Goal: Task Accomplishment & Management: Use online tool/utility

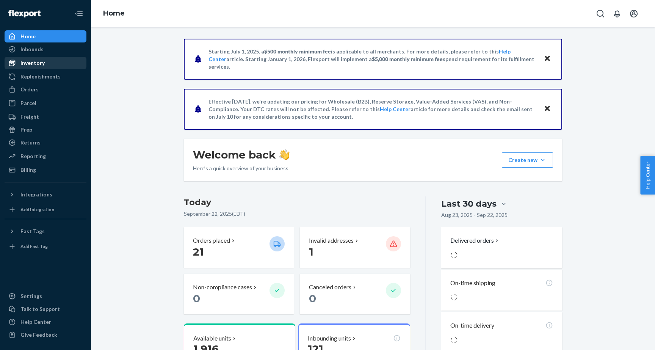
click at [36, 67] on div "Inventory" at bounding box center [45, 63] width 80 height 11
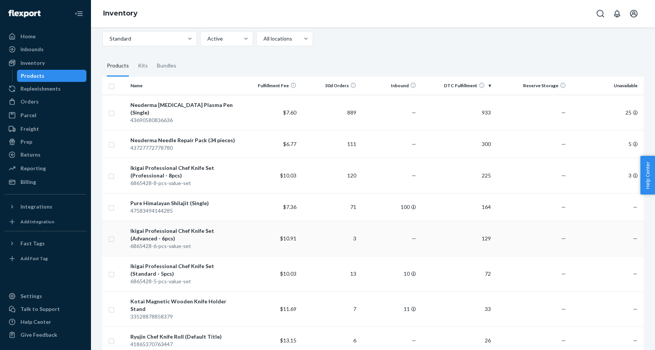
scroll to position [59, 0]
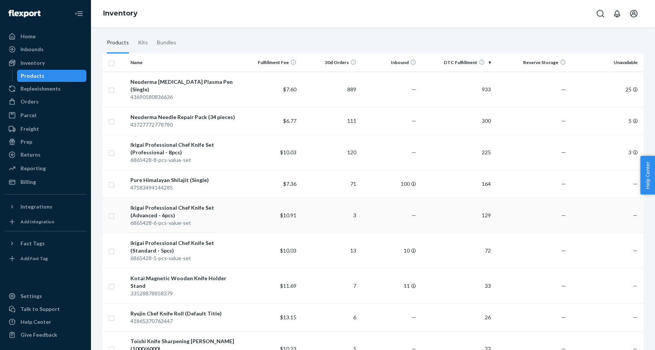
click at [222, 204] on div "Ikigai Professional Chef Knife Set (Advanced - 6pcs)" at bounding box center [183, 211] width 106 height 15
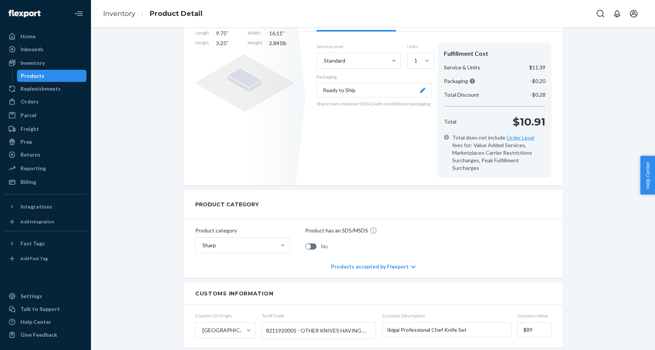
scroll to position [151, 0]
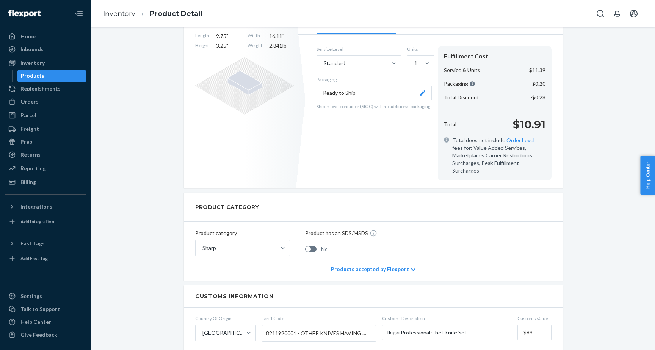
click at [359, 261] on div "Products accepted by Flexport" at bounding box center [373, 269] width 84 height 23
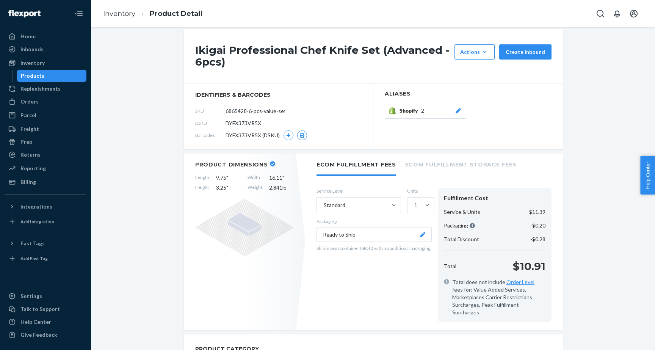
scroll to position [8, 0]
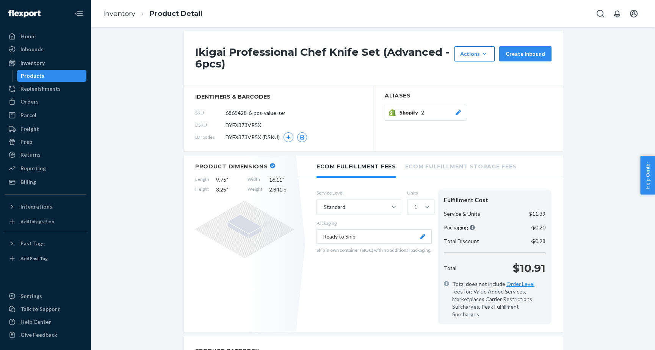
click at [483, 52] on icon "button" at bounding box center [484, 54] width 8 height 8
click at [482, 55] on div "Actions" at bounding box center [474, 54] width 29 height 8
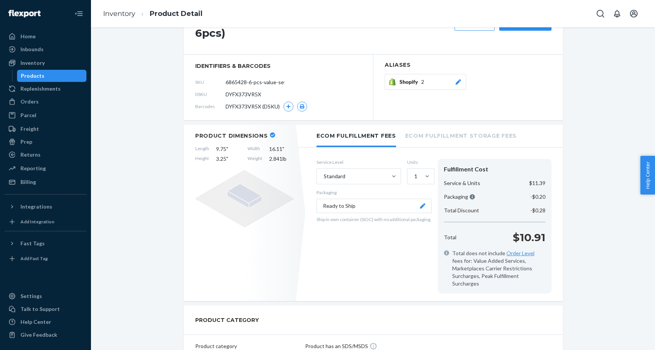
scroll to position [0, 0]
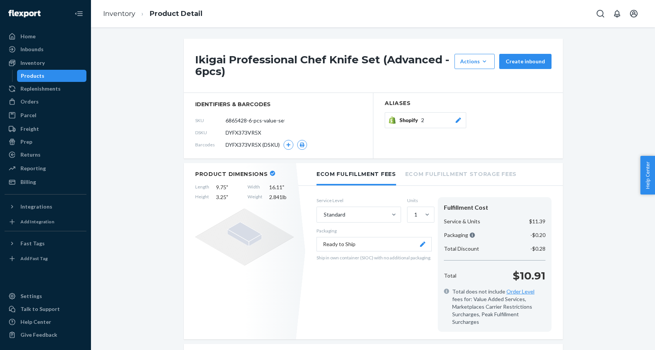
click at [653, 172] on span "Help Center" at bounding box center [647, 175] width 15 height 39
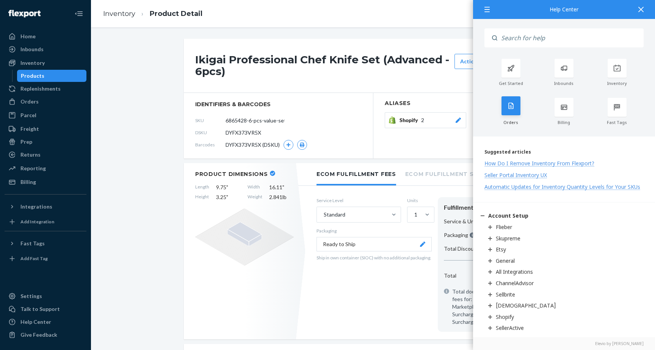
click at [510, 106] on icon at bounding box center [511, 106] width 8 height 8
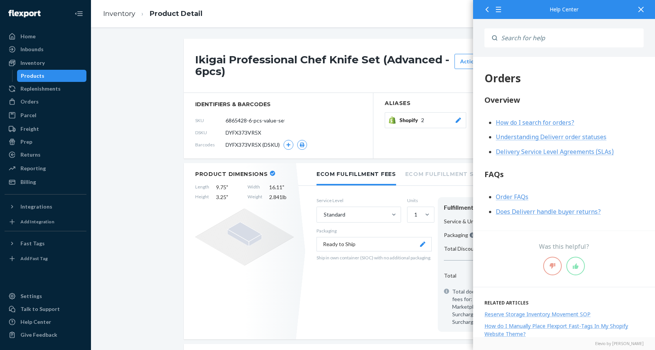
click at [486, 11] on icon at bounding box center [486, 9] width 5 height 5
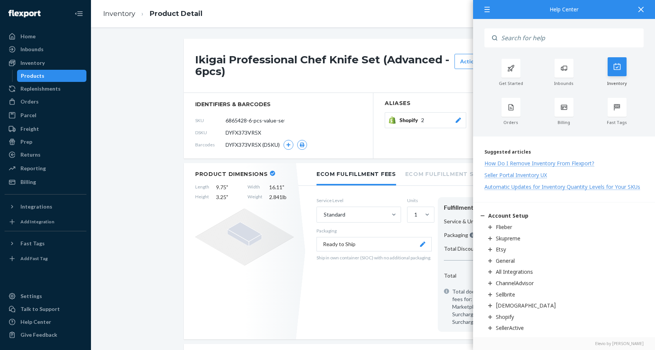
click at [614, 72] on div at bounding box center [616, 66] width 19 height 19
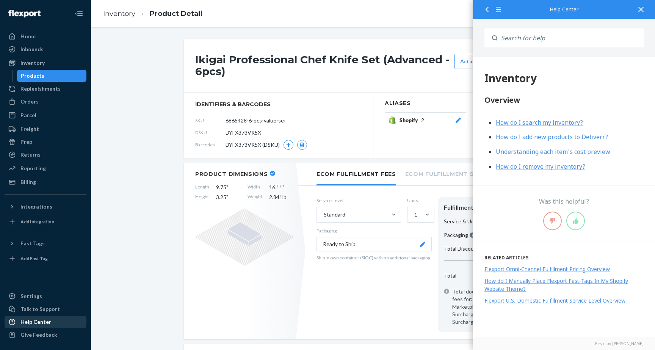
click at [30, 322] on div "Help Center" at bounding box center [35, 322] width 31 height 8
click at [270, 122] on input "6865428-6-pcs-value-set" at bounding box center [259, 120] width 59 height 14
drag, startPoint x: 261, startPoint y: 144, endPoint x: 225, endPoint y: 144, distance: 35.6
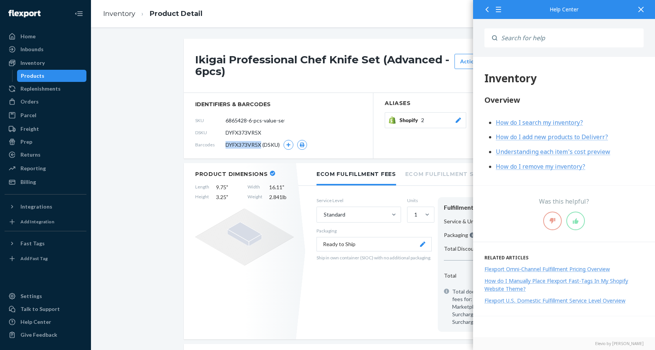
click at [225, 144] on span "DYFX373VR5X (DSKU)" at bounding box center [252, 145] width 54 height 8
copy span "DYFX373VR5X"
